Goal: Information Seeking & Learning: Learn about a topic

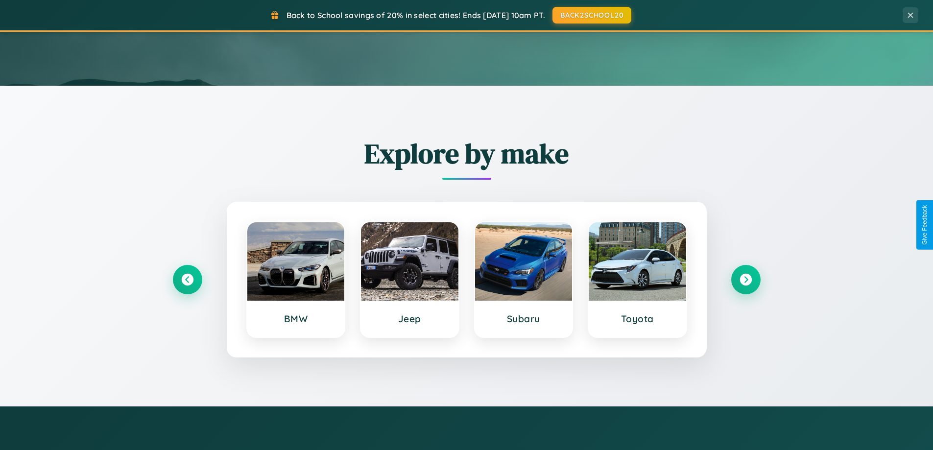
scroll to position [422, 0]
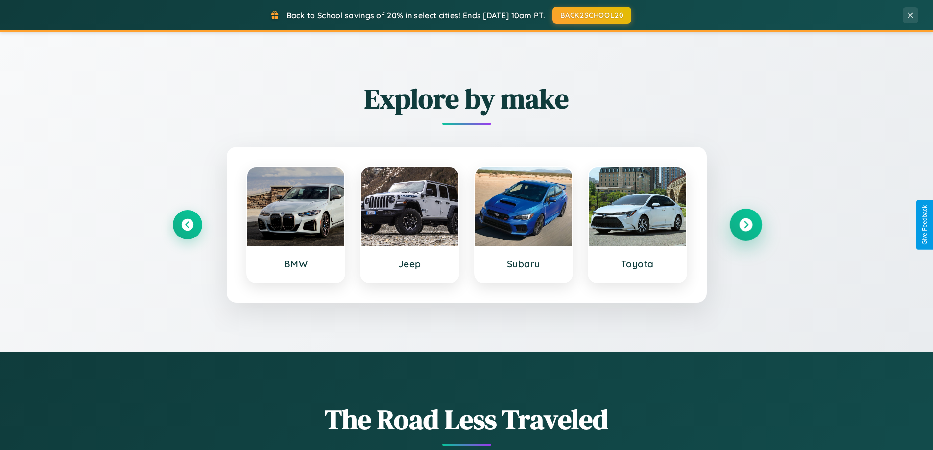
click at [745, 225] on icon at bounding box center [745, 224] width 13 height 13
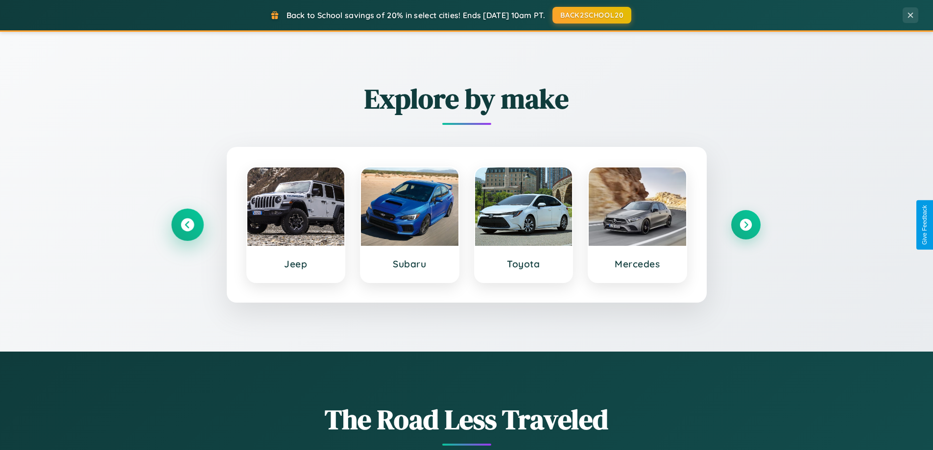
click at [187, 225] on icon at bounding box center [187, 224] width 13 height 13
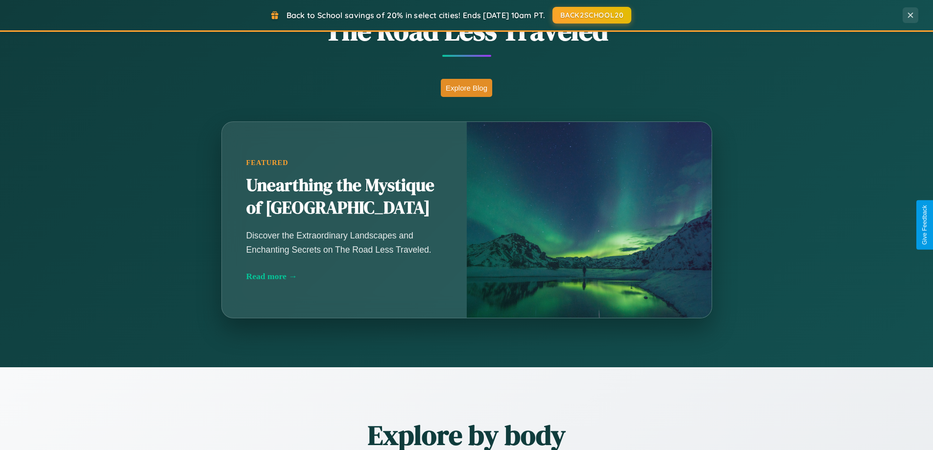
scroll to position [1884, 0]
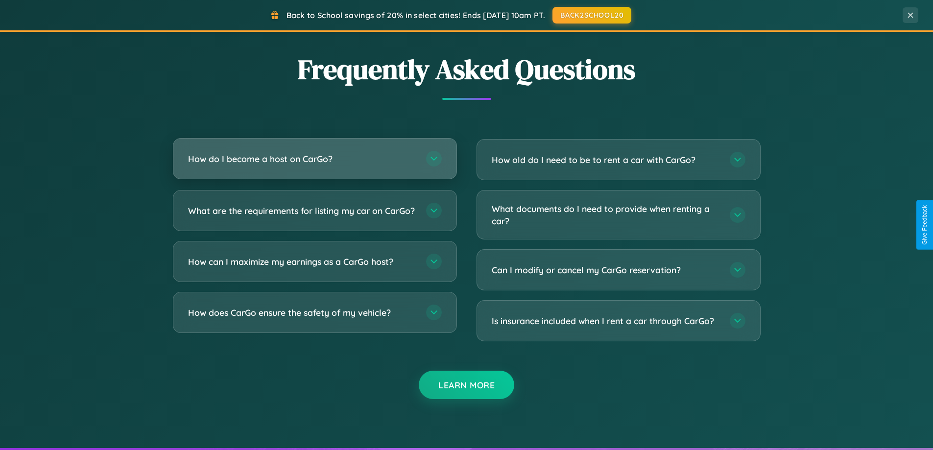
click at [314, 159] on h3 "How do I become a host on CarGo?" at bounding box center [302, 159] width 228 height 12
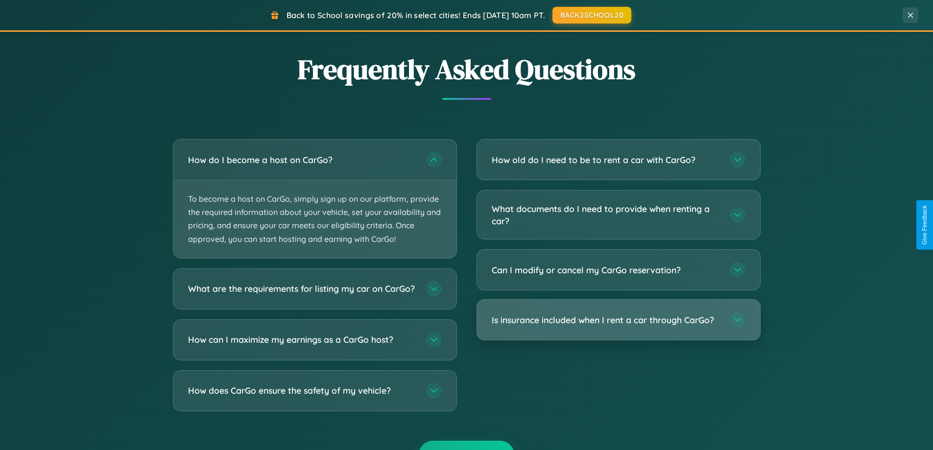
click at [618, 321] on h3 "Is insurance included when I rent a car through CarGo?" at bounding box center [606, 320] width 228 height 12
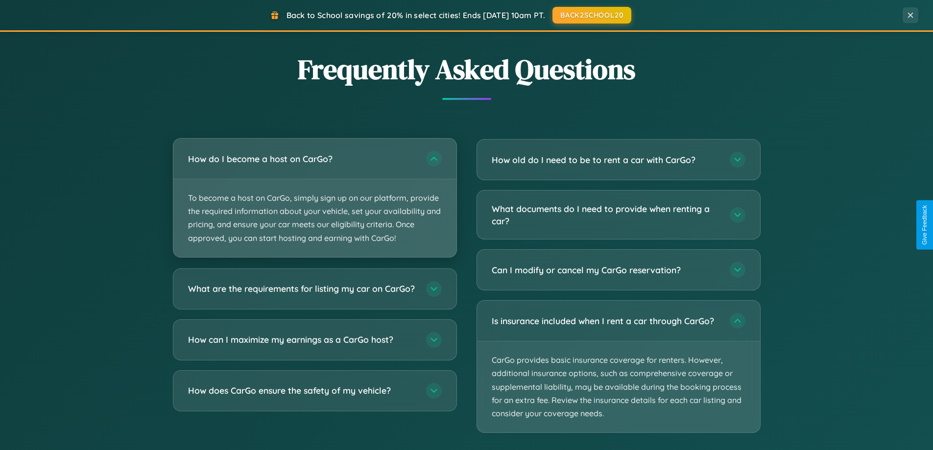
click at [314, 198] on p "To become a host on CarGo, simply sign up on our platform, provide the required…" at bounding box center [314, 218] width 283 height 78
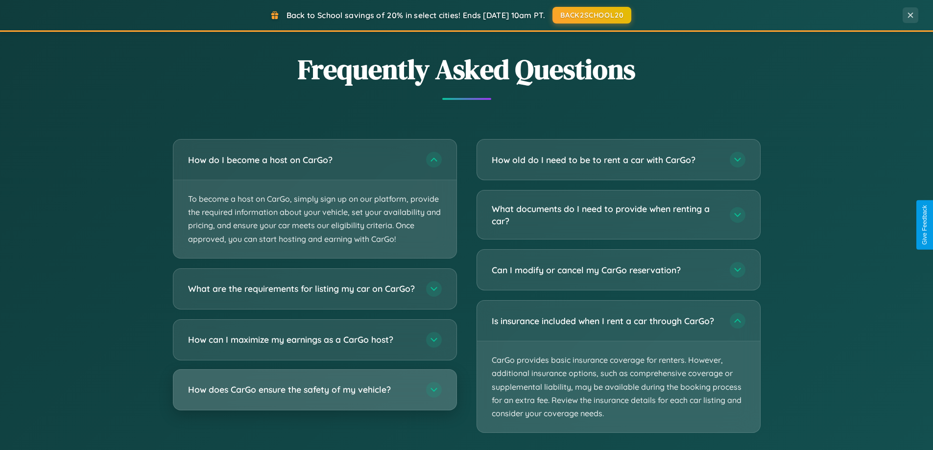
click at [314, 396] on h3 "How does CarGo ensure the safety of my vehicle?" at bounding box center [302, 389] width 228 height 12
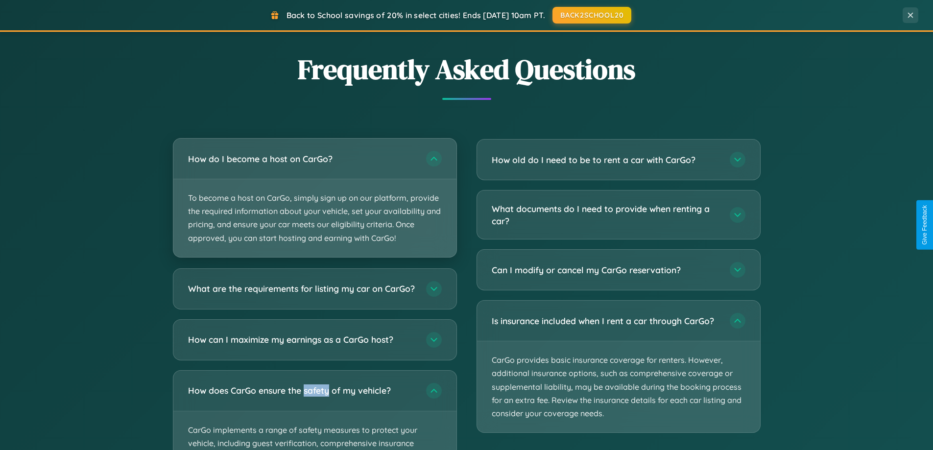
click at [314, 198] on p "To become a host on CarGo, simply sign up on our platform, provide the required…" at bounding box center [314, 218] width 283 height 78
click at [314, 197] on p "To become a host on CarGo, simply sign up on our platform, provide the required…" at bounding box center [314, 218] width 283 height 78
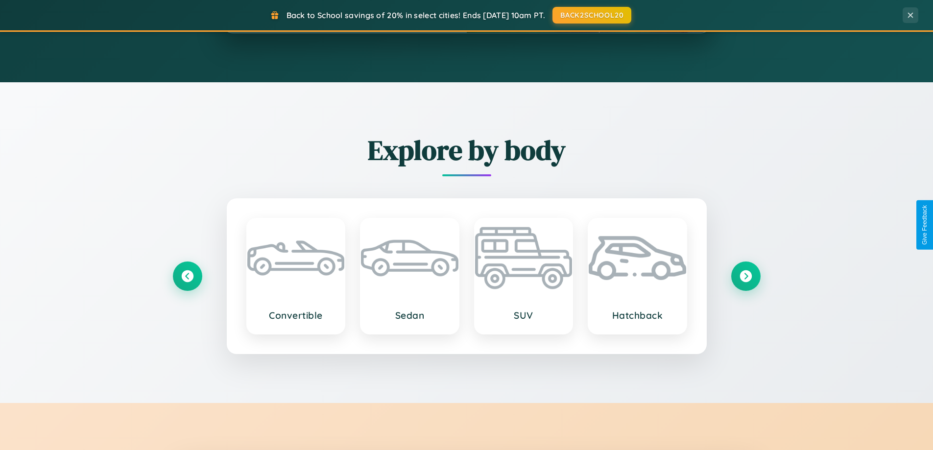
scroll to position [0, 0]
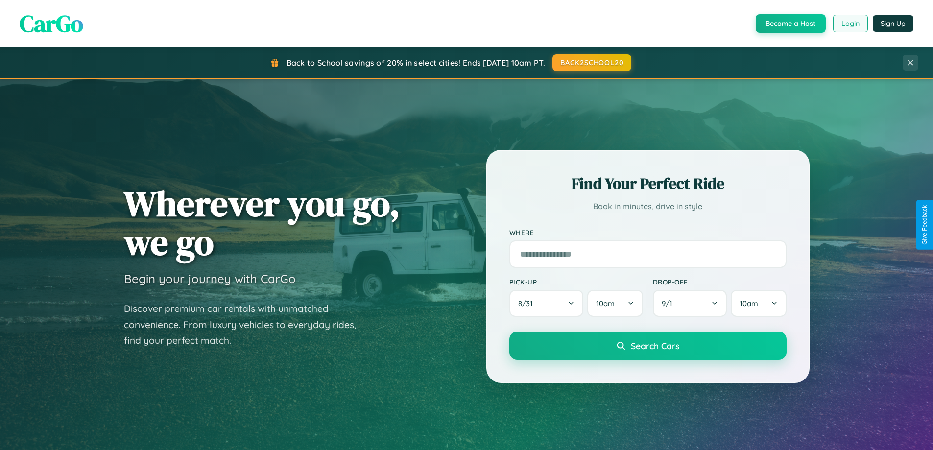
click at [849, 23] on button "Login" at bounding box center [850, 24] width 35 height 18
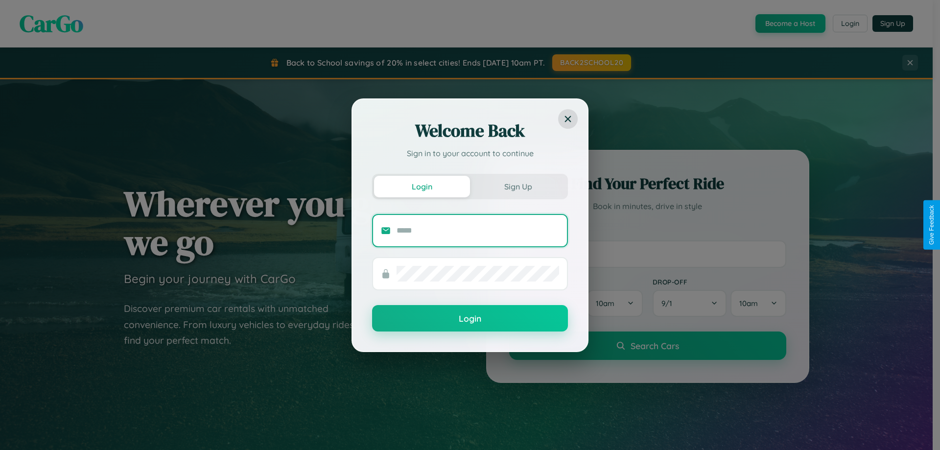
click at [478, 230] on input "text" at bounding box center [478, 231] width 163 height 16
type input "**********"
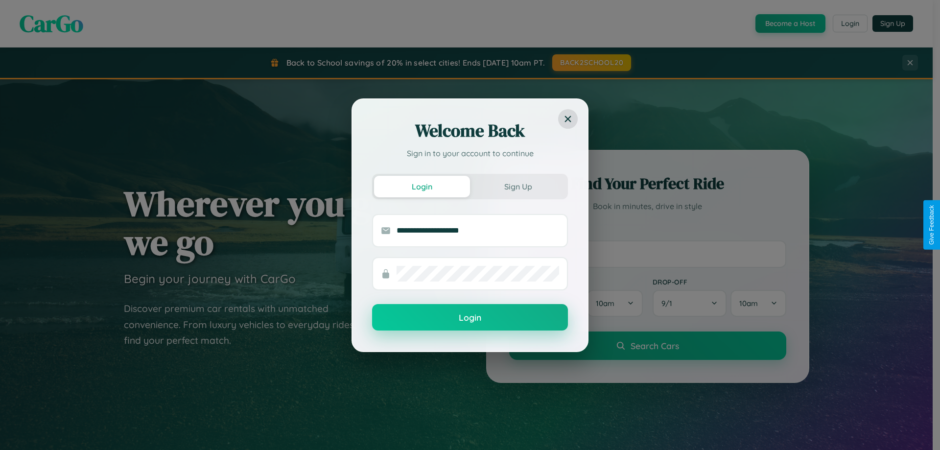
click at [470, 317] on button "Login" at bounding box center [470, 317] width 196 height 26
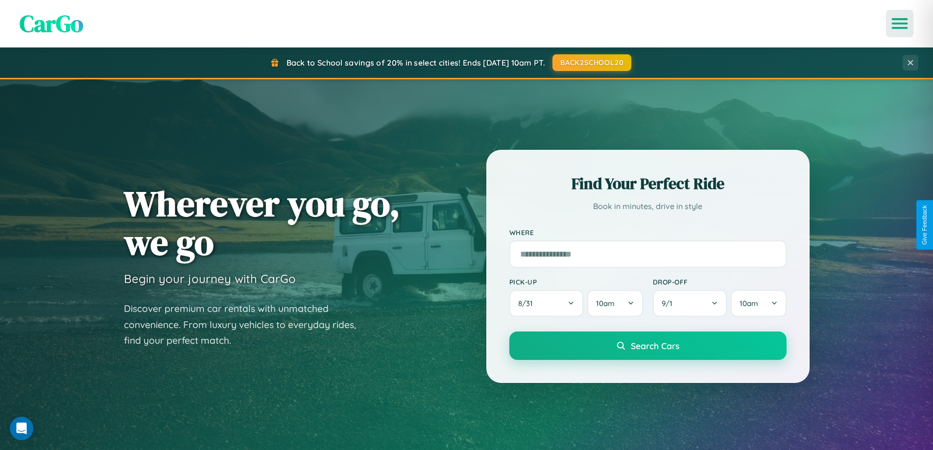
click at [899, 23] on icon "Open menu" at bounding box center [899, 23] width 14 height 9
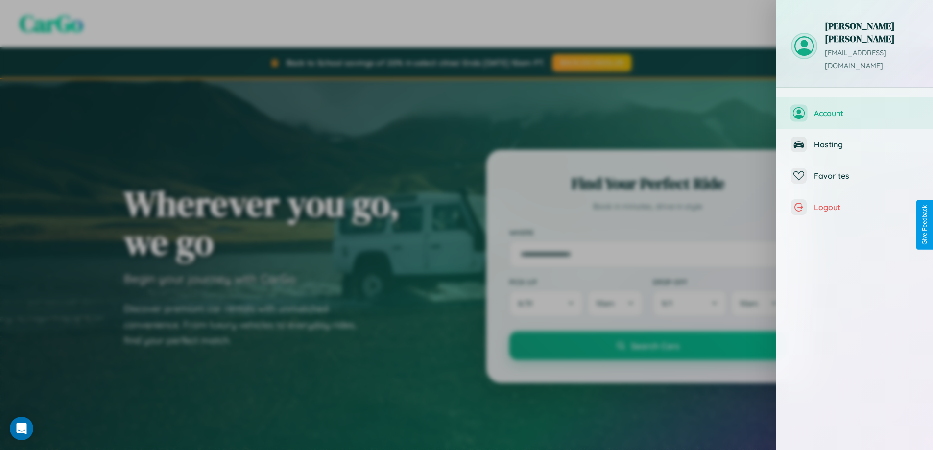
click at [854, 108] on span "Account" at bounding box center [866, 113] width 104 height 10
